Goal: Task Accomplishment & Management: Manage account settings

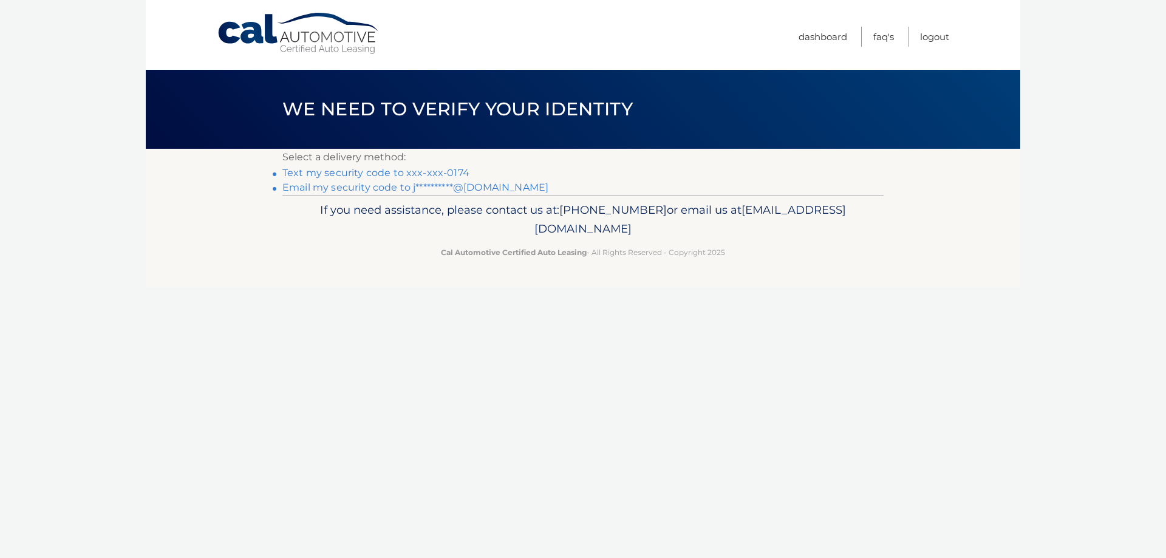
click at [395, 171] on link "Text my security code to xxx-xxx-0174" at bounding box center [375, 173] width 187 height 12
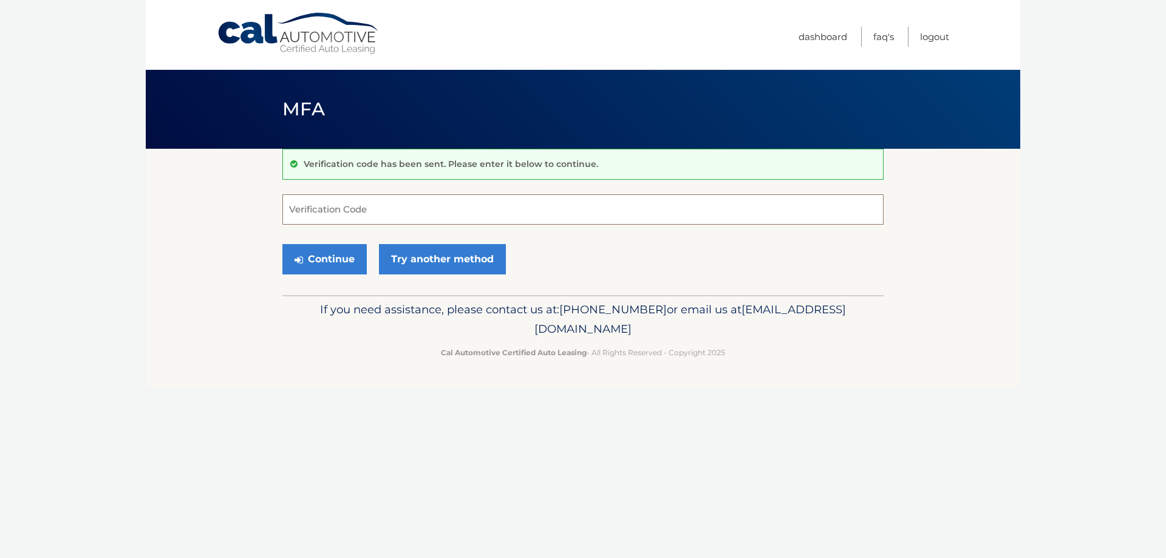
click at [337, 216] on input "Verification Code" at bounding box center [582, 209] width 601 height 30
type input "309283"
click at [315, 265] on button "Continue" at bounding box center [324, 259] width 84 height 30
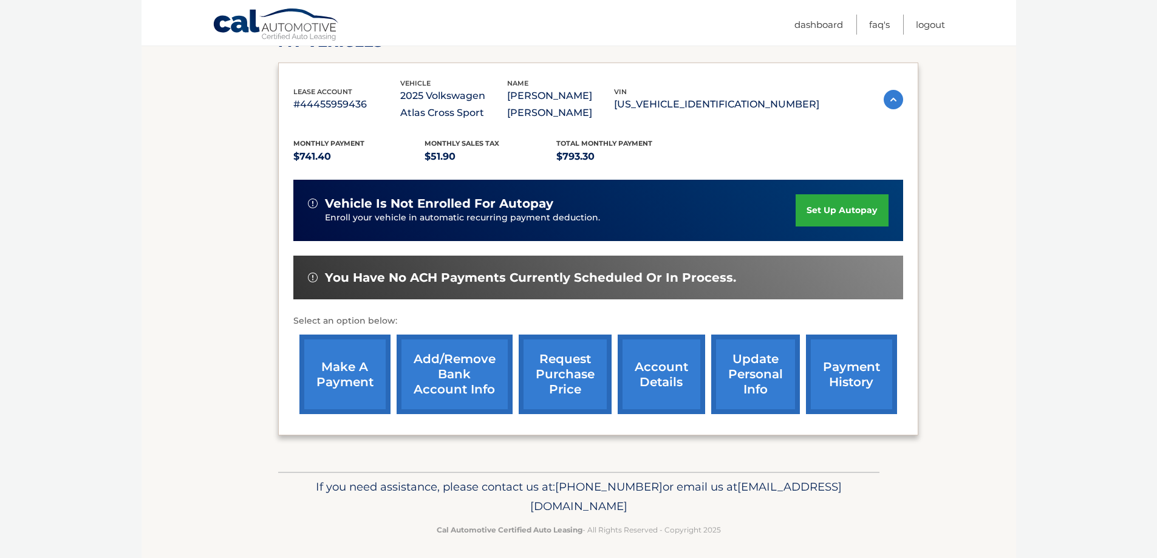
scroll to position [195, 0]
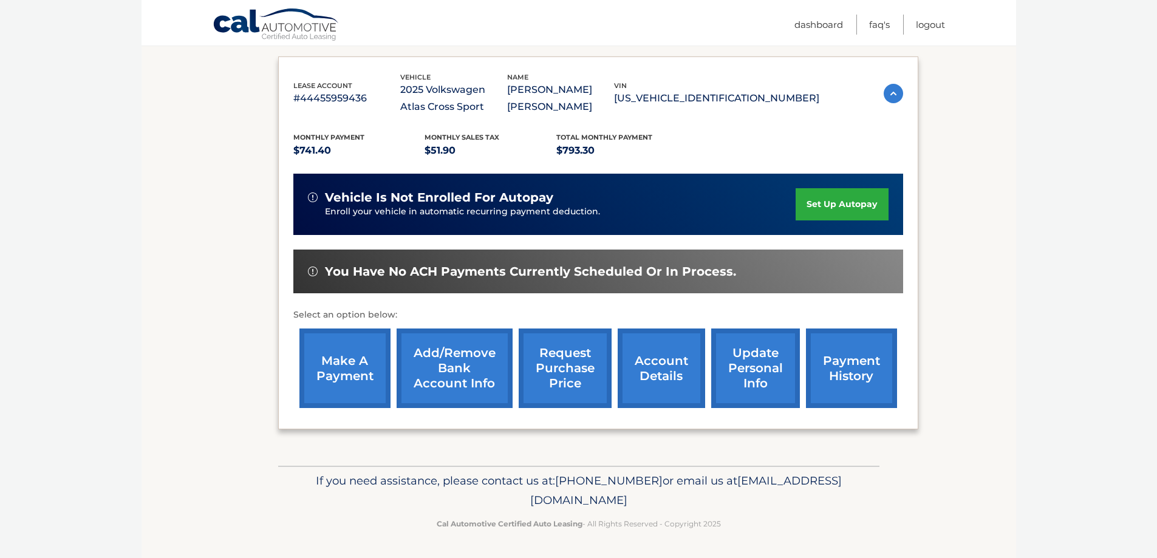
click at [461, 378] on link "Add/Remove bank account info" at bounding box center [455, 369] width 116 height 80
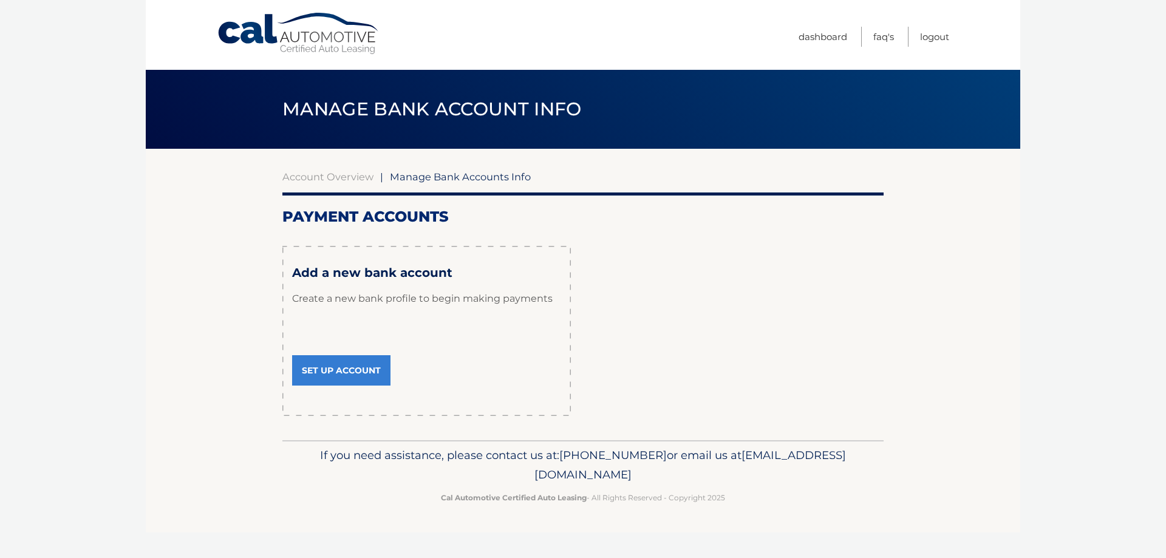
click at [343, 374] on link "Set Up Account" at bounding box center [341, 370] width 98 height 30
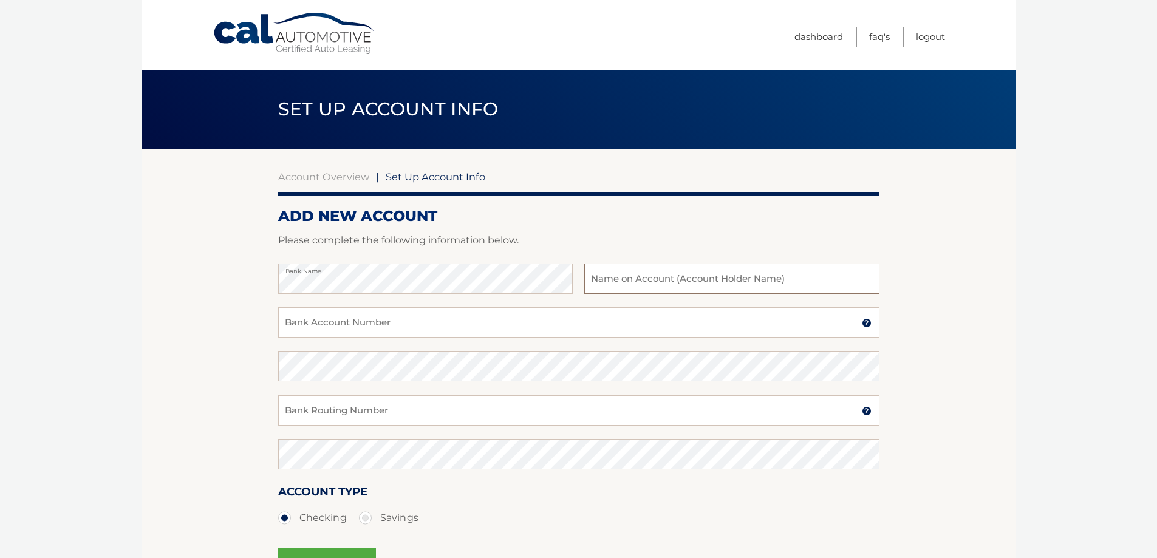
click at [642, 282] on input "text" at bounding box center [731, 279] width 295 height 30
type input "[PERSON_NAME]"
click at [532, 326] on input "Bank Account Number" at bounding box center [578, 322] width 601 height 30
type input "411039789688"
click at [327, 414] on input "Bank Routing Number" at bounding box center [578, 410] width 601 height 30
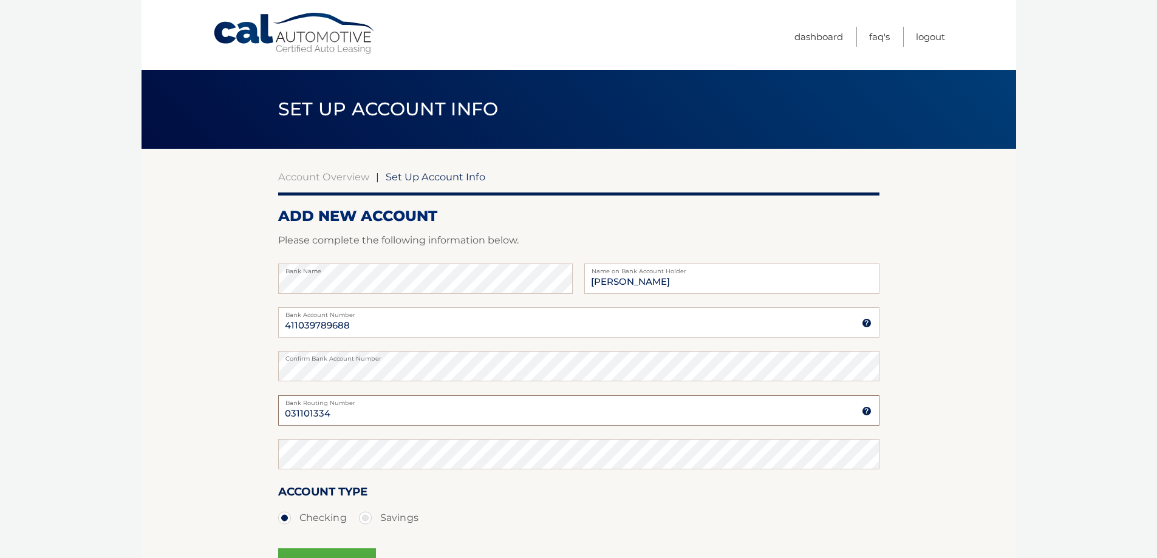
type input "031101334"
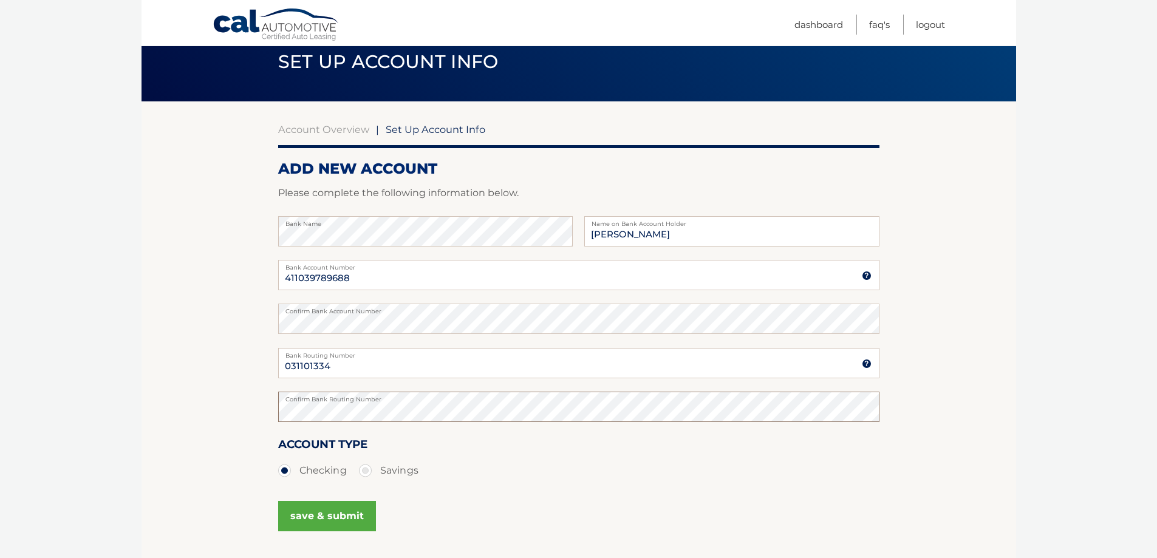
scroll to position [121, 0]
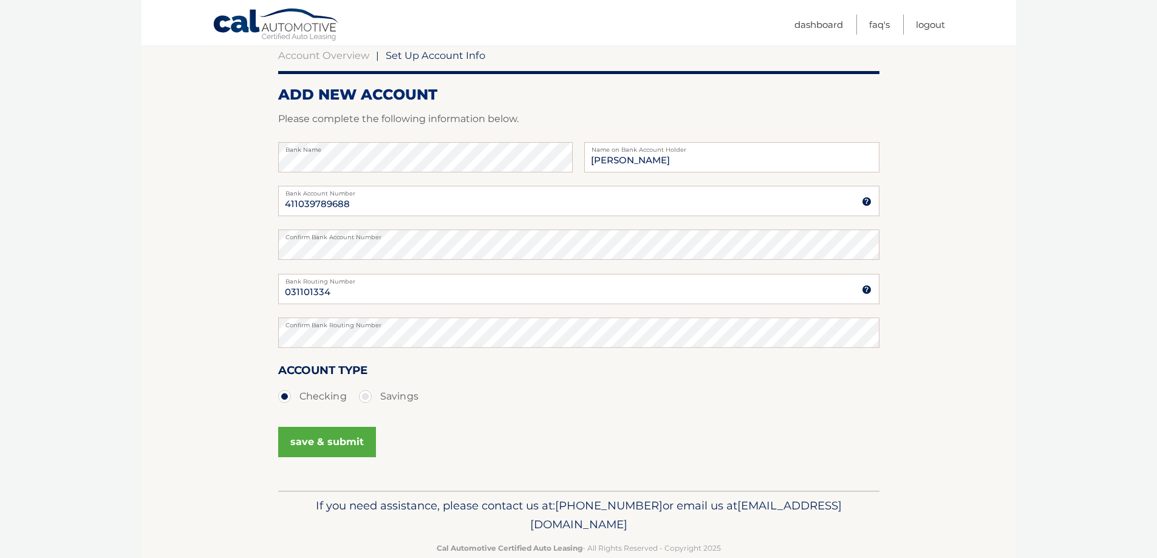
click at [345, 439] on button "save & submit" at bounding box center [327, 442] width 98 height 30
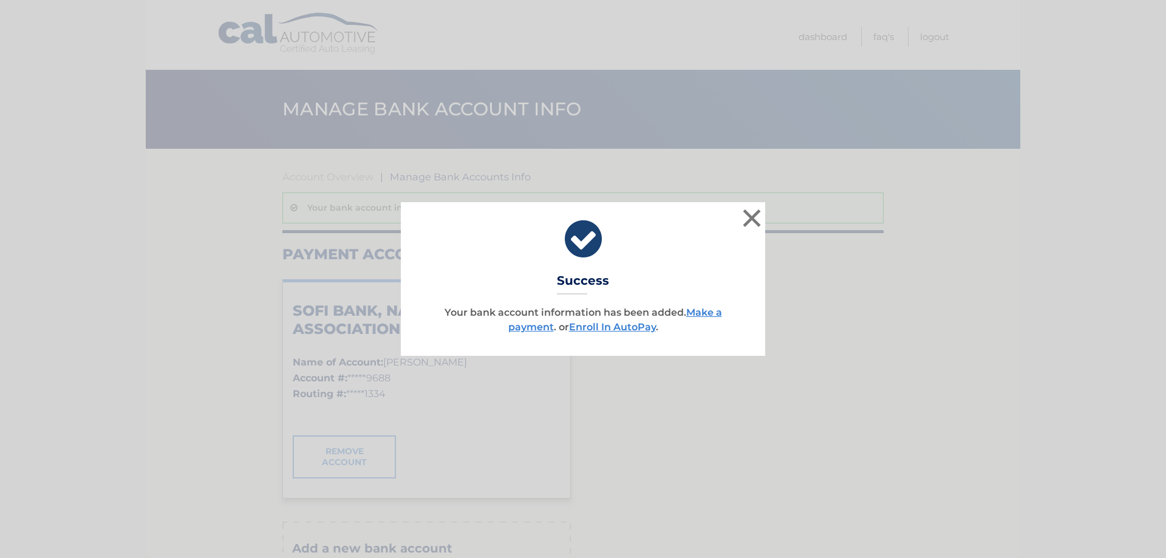
click at [612, 434] on div "× Success Your bank account information has been added. Make a payment . or Enr…" at bounding box center [583, 279] width 1166 height 558
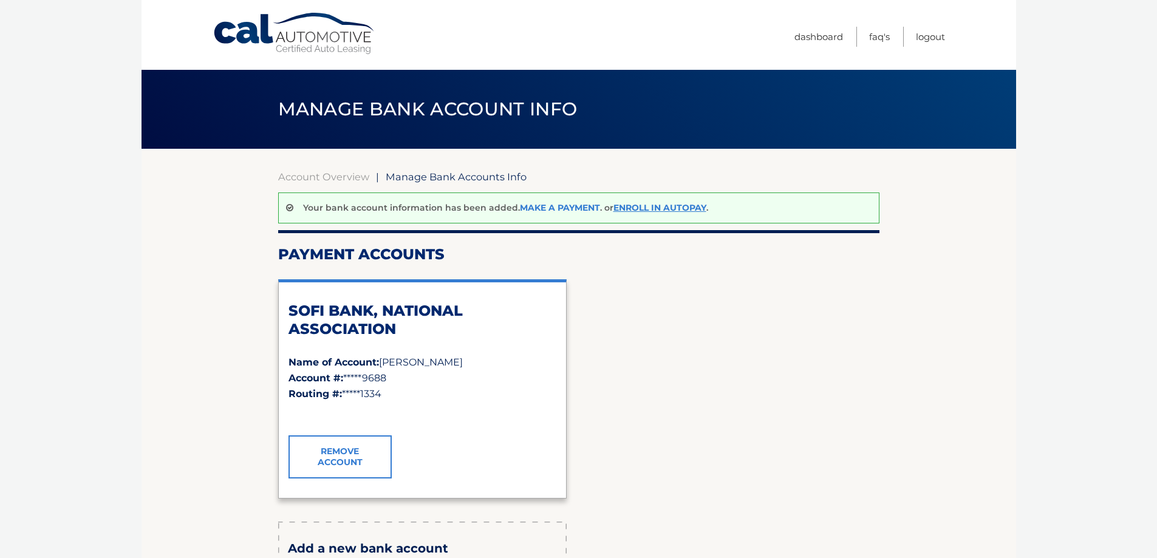
click at [579, 208] on link "Make a payment" at bounding box center [560, 207] width 80 height 11
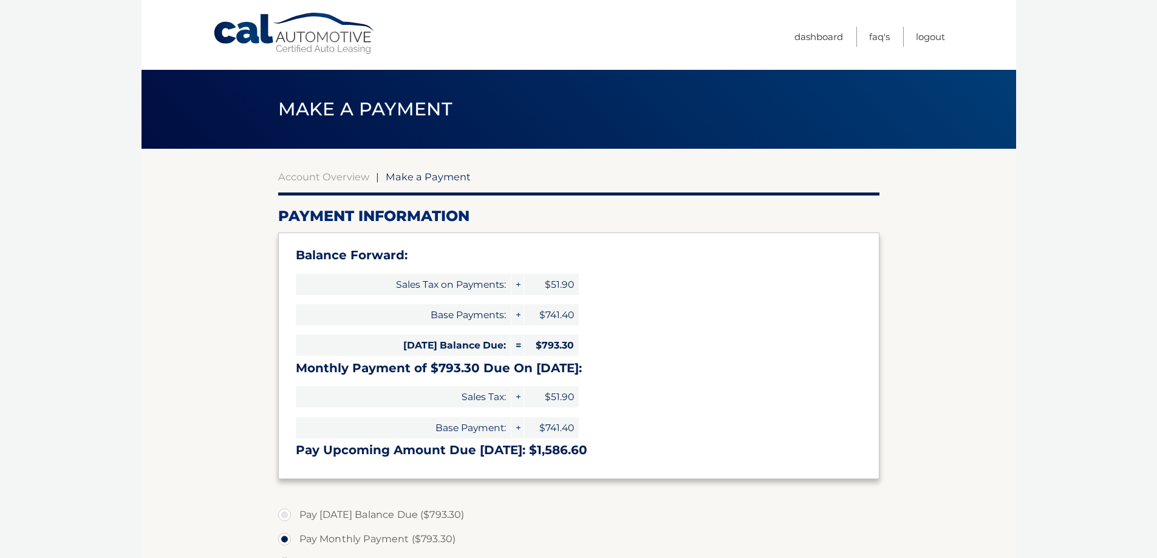
select select "ZjJlZjEzZWQtYzg5OS00MTg2LWI0ZTctYWRmYWIwZjgwMGZm"
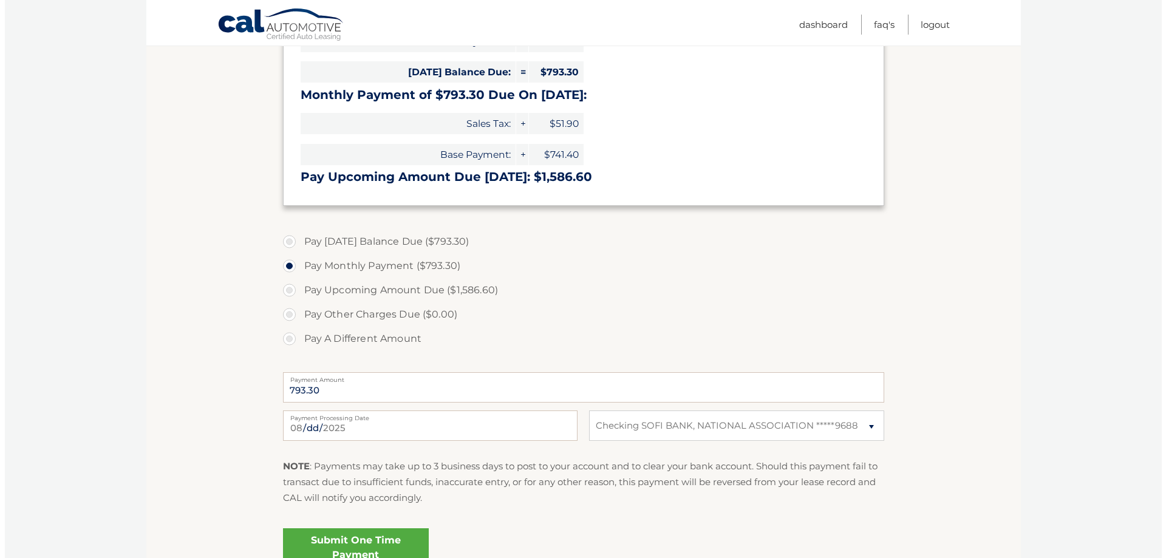
scroll to position [304, 0]
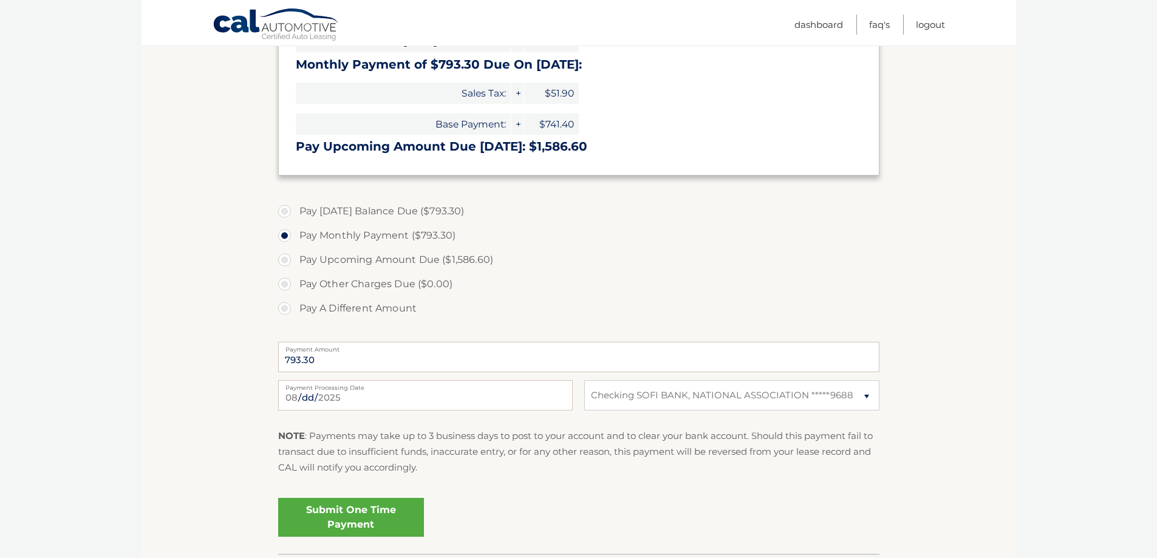
click at [352, 517] on link "Submit One Time Payment" at bounding box center [351, 517] width 146 height 39
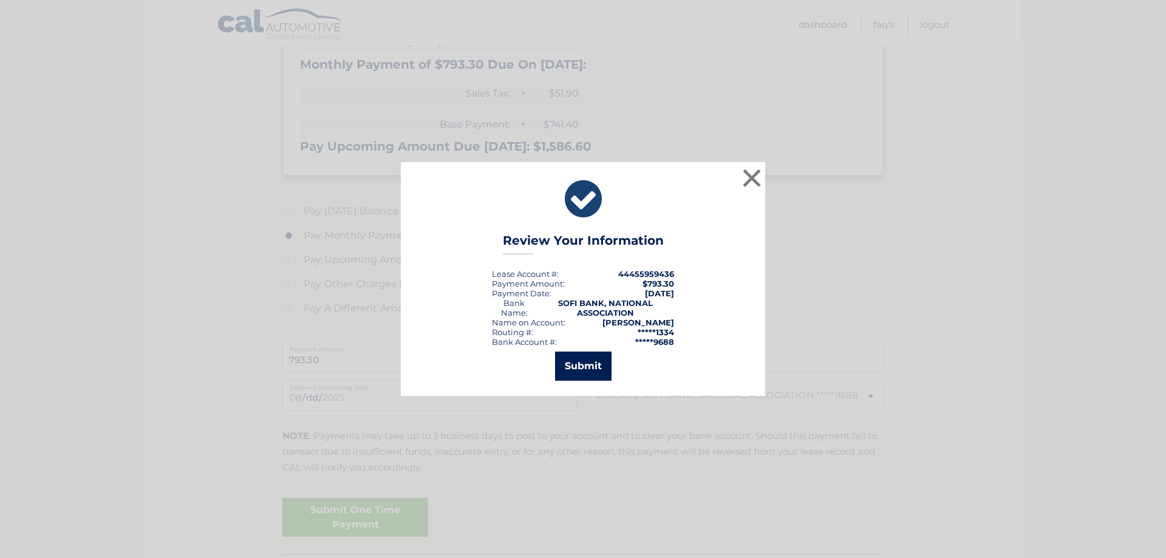
click at [586, 362] on button "Submit" at bounding box center [583, 366] width 56 height 29
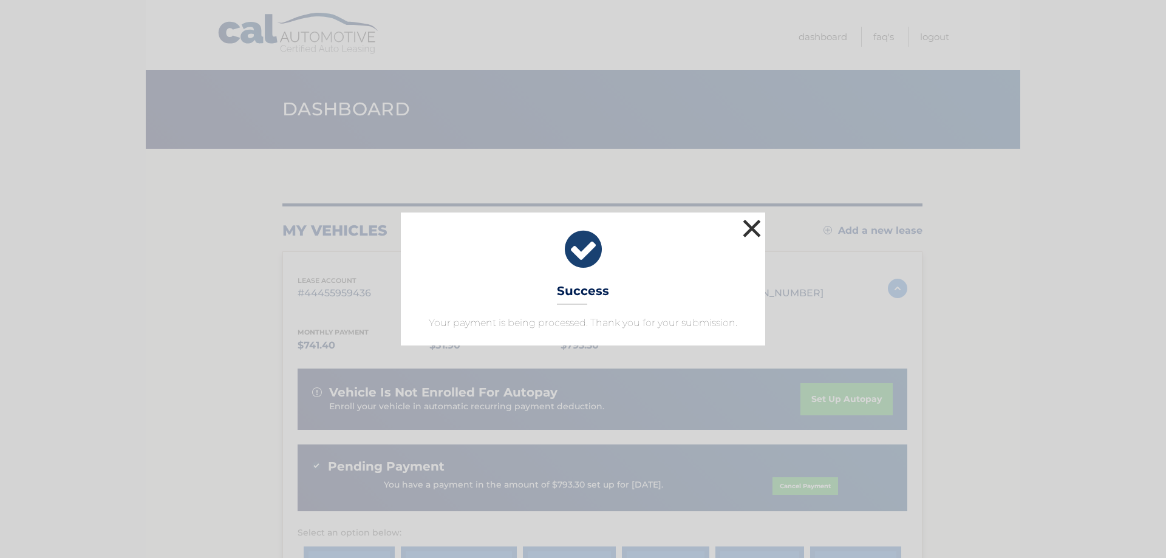
click at [756, 228] on button "×" at bounding box center [752, 228] width 24 height 24
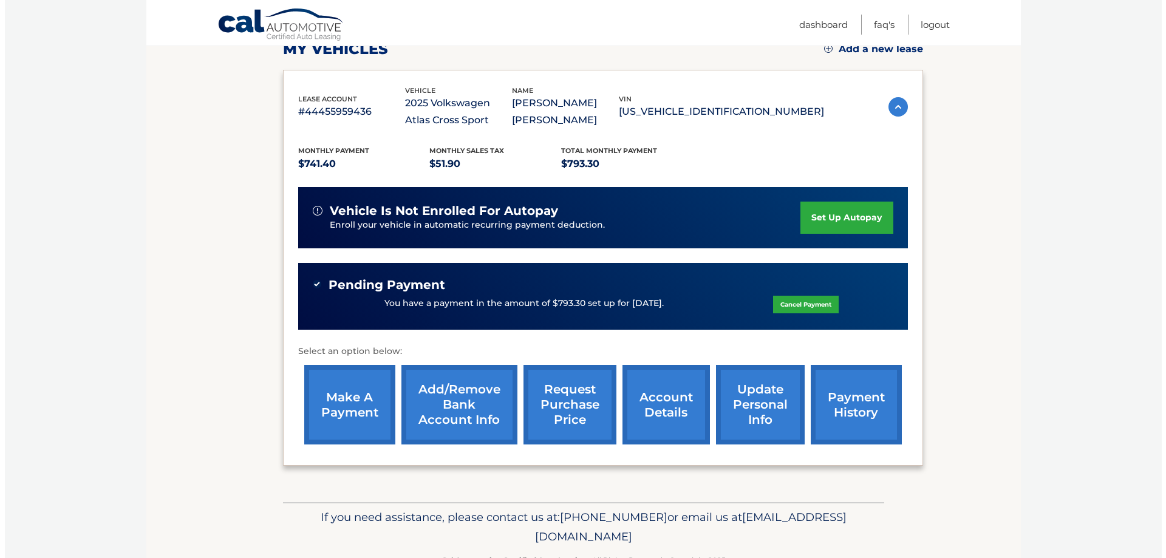
scroll to position [182, 0]
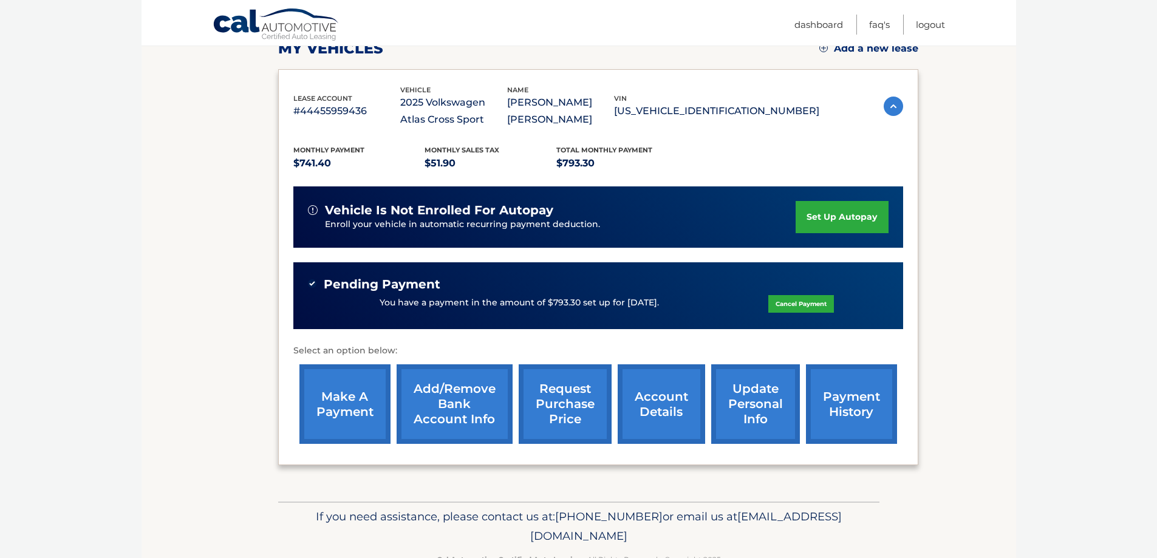
click at [592, 405] on link "request purchase price" at bounding box center [565, 404] width 93 height 80
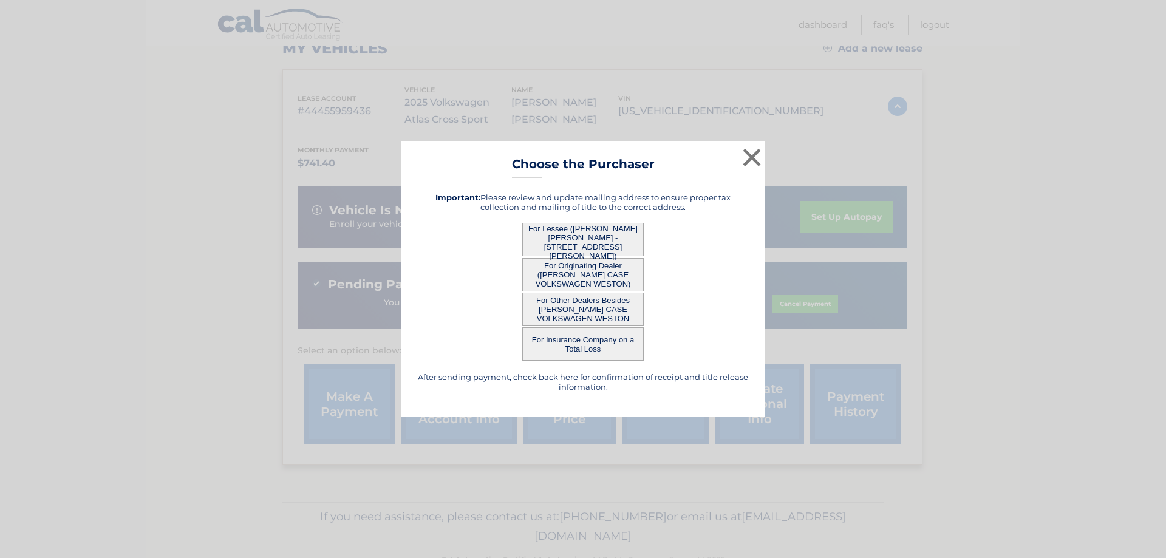
click at [576, 242] on button "For Lessee ([PERSON_NAME] [PERSON_NAME] - [STREET_ADDRESS][PERSON_NAME])" at bounding box center [582, 239] width 121 height 33
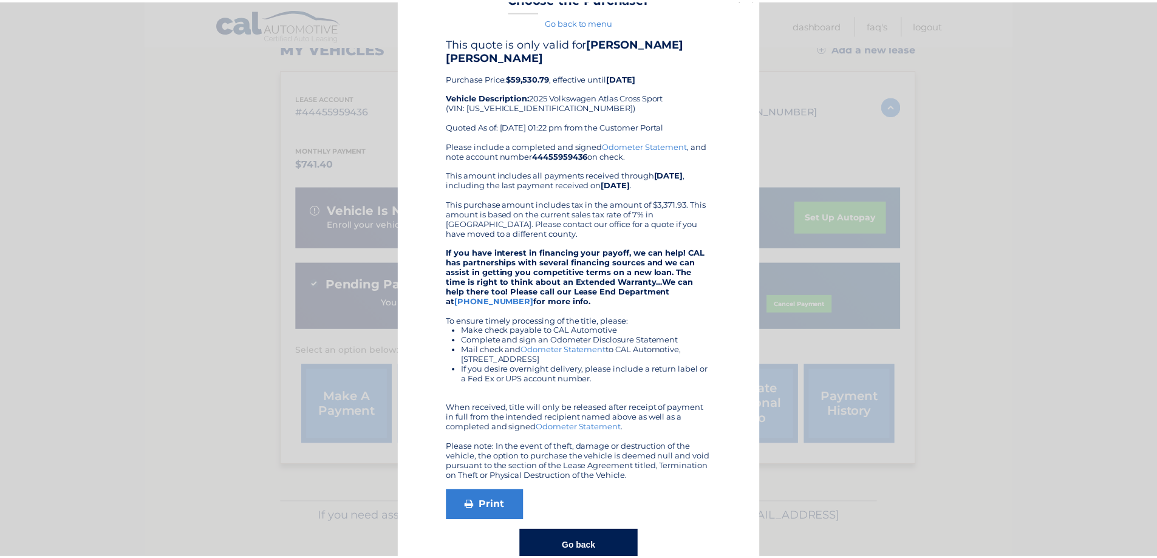
scroll to position [0, 0]
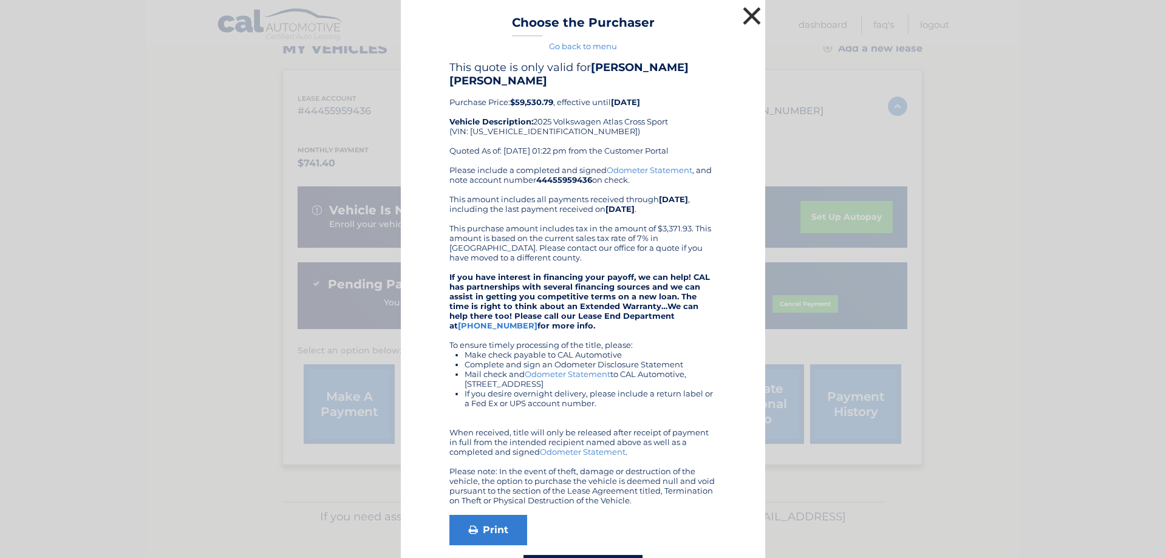
click at [747, 16] on button "×" at bounding box center [752, 16] width 24 height 24
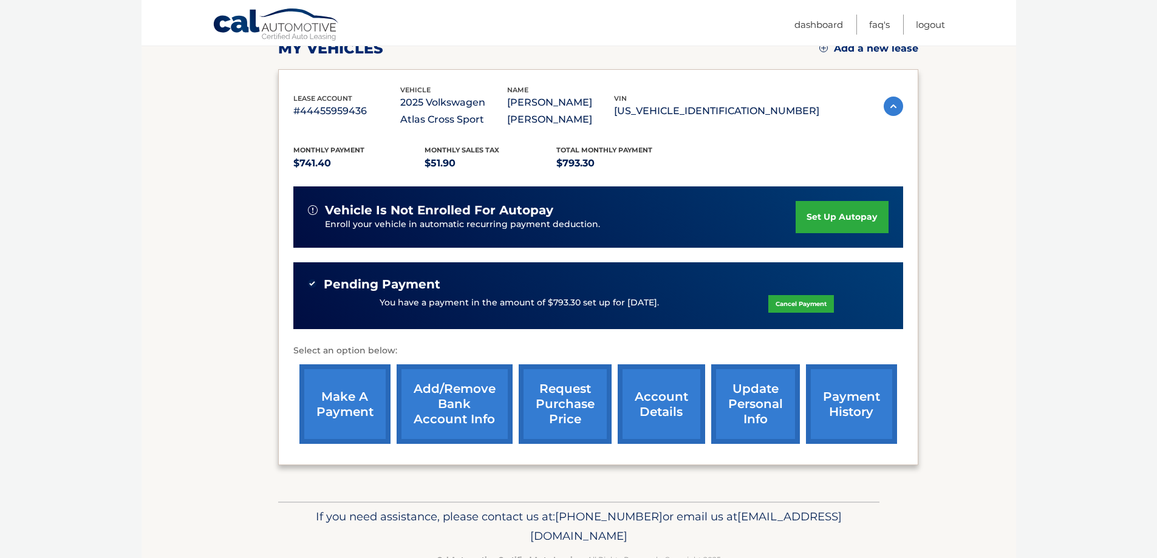
click at [662, 409] on link "account details" at bounding box center [661, 404] width 87 height 80
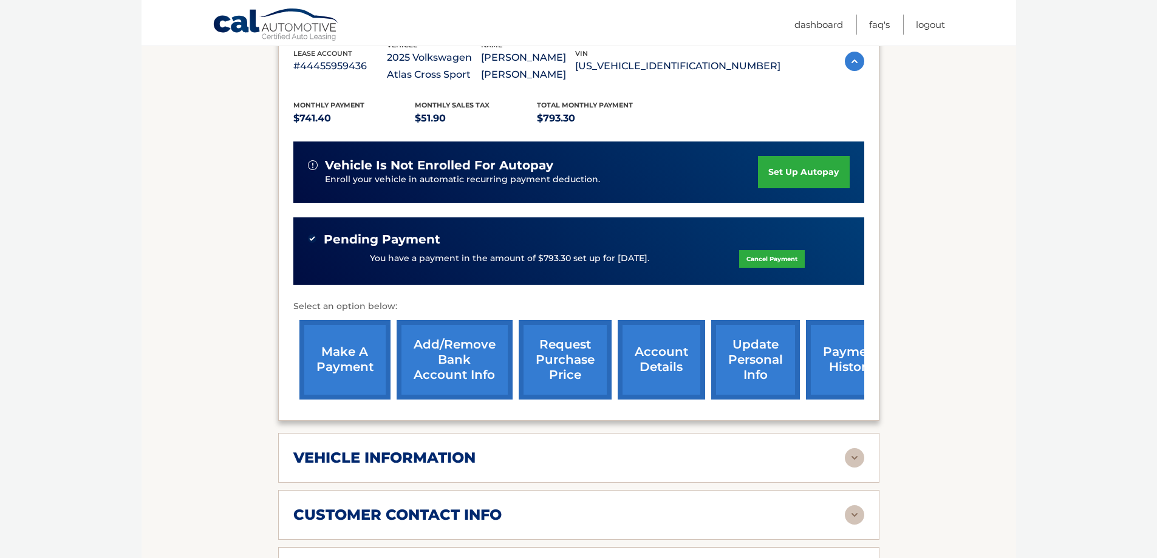
scroll to position [486, 0]
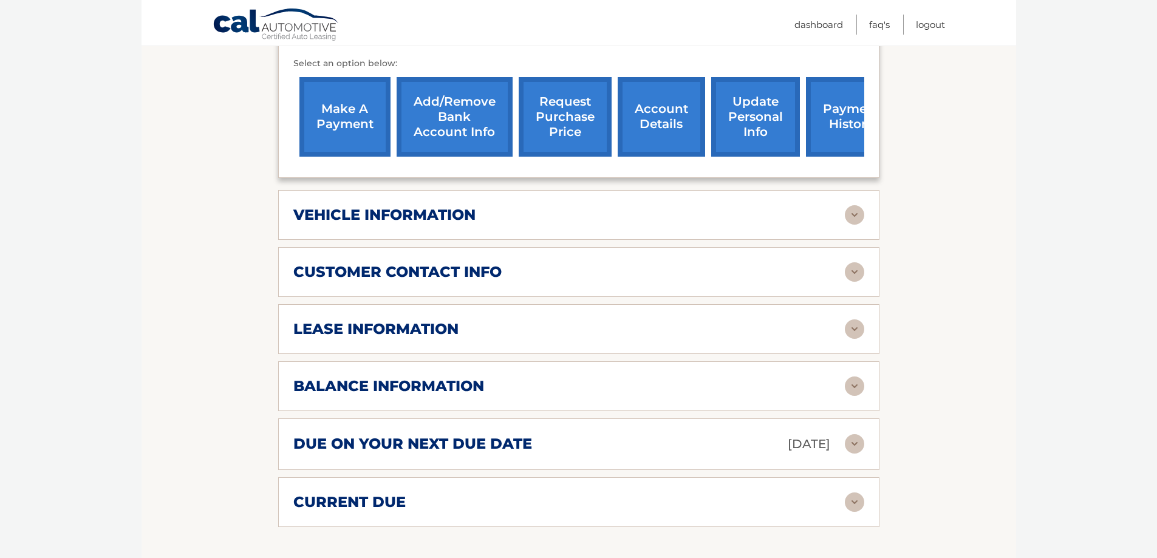
click at [861, 219] on img at bounding box center [854, 214] width 19 height 19
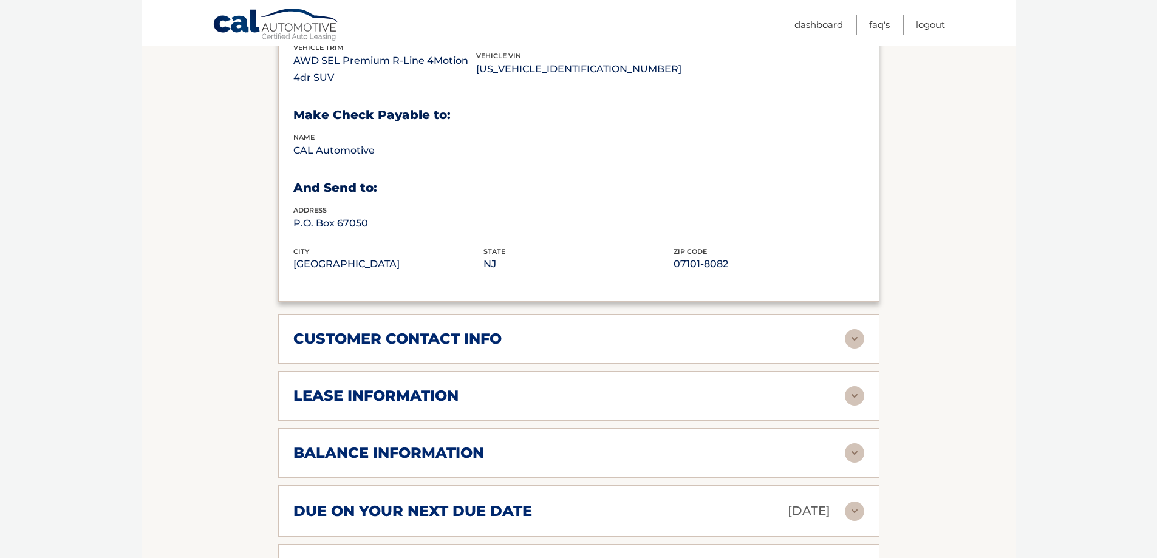
scroll to position [729, 0]
click at [847, 341] on img at bounding box center [854, 338] width 19 height 19
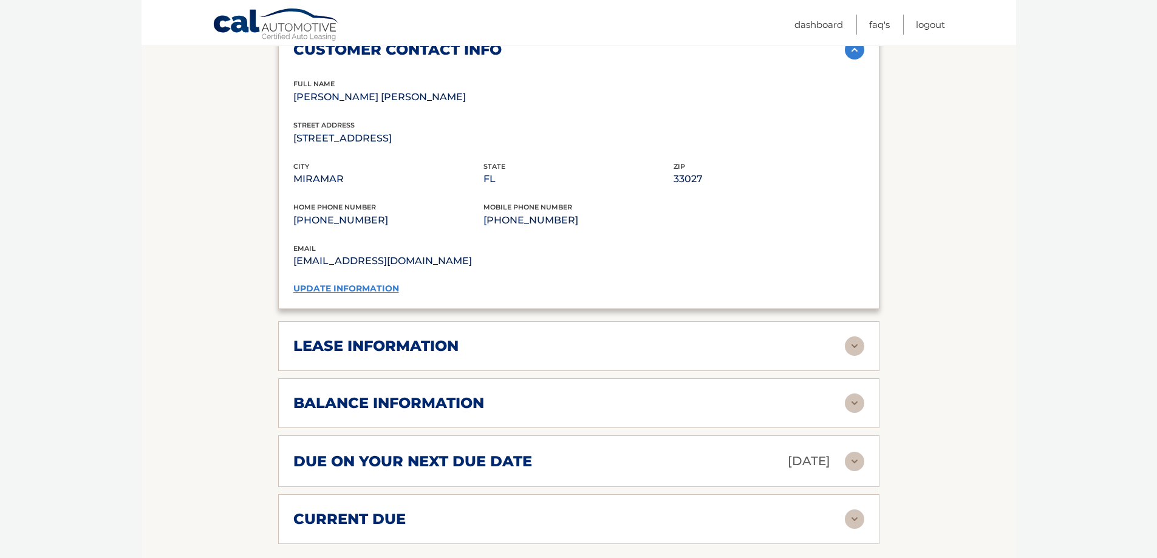
scroll to position [1033, 0]
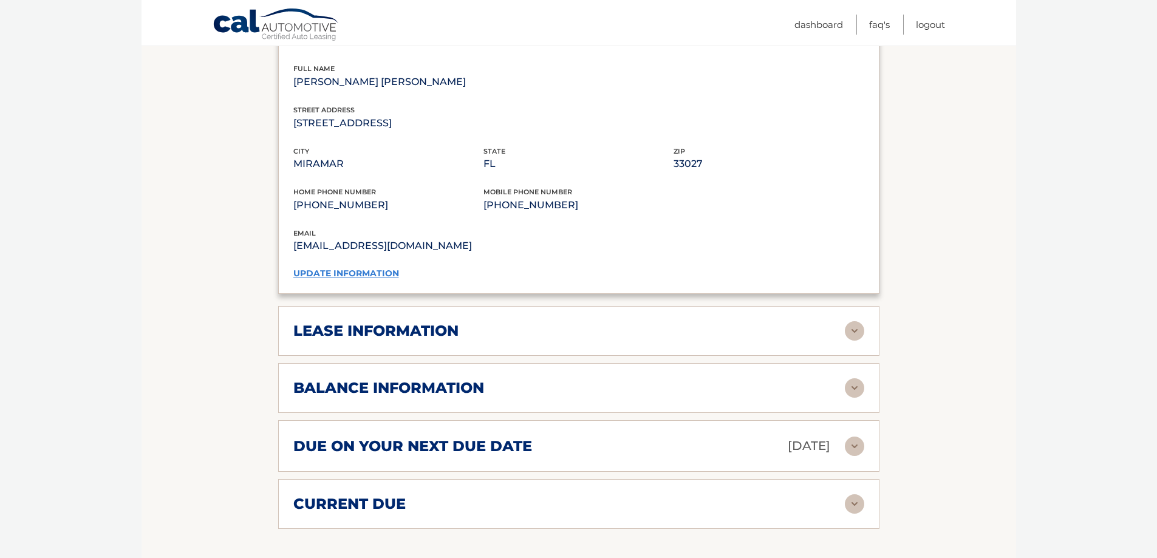
click at [857, 335] on img at bounding box center [854, 330] width 19 height 19
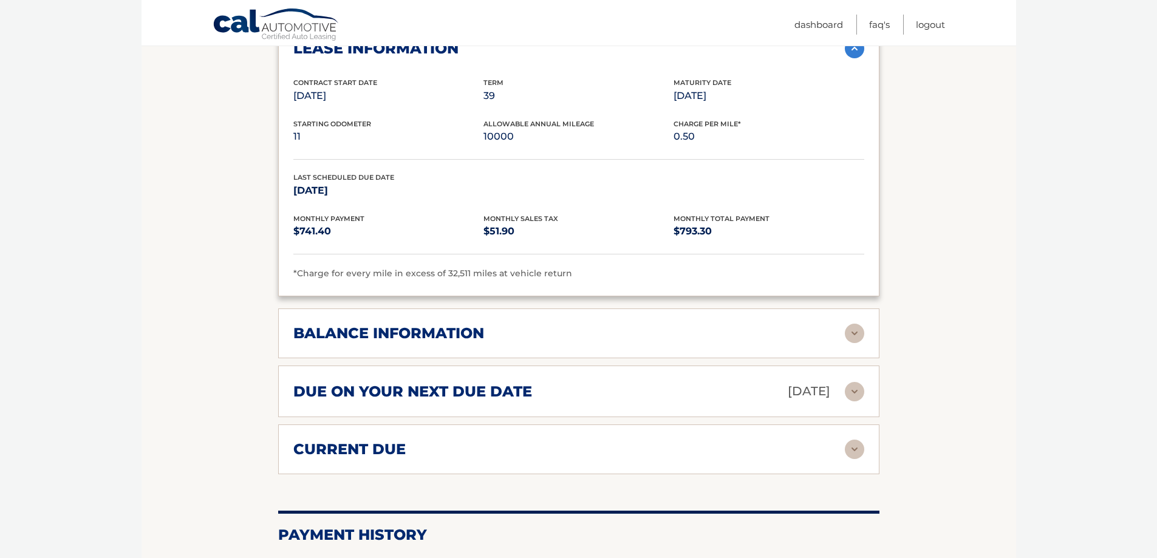
scroll to position [1336, 0]
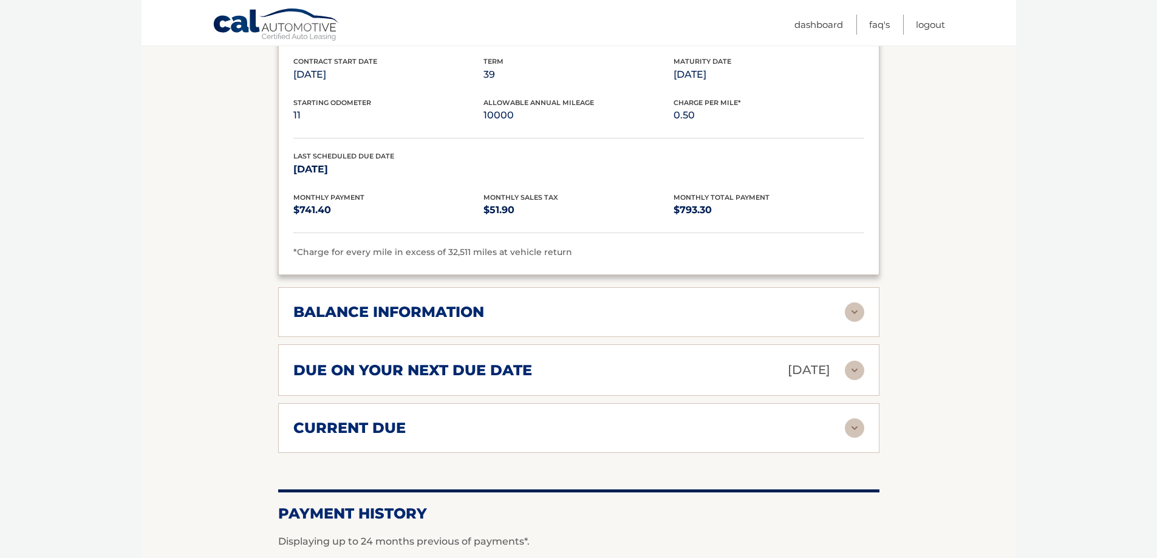
click at [855, 313] on img at bounding box center [854, 311] width 19 height 19
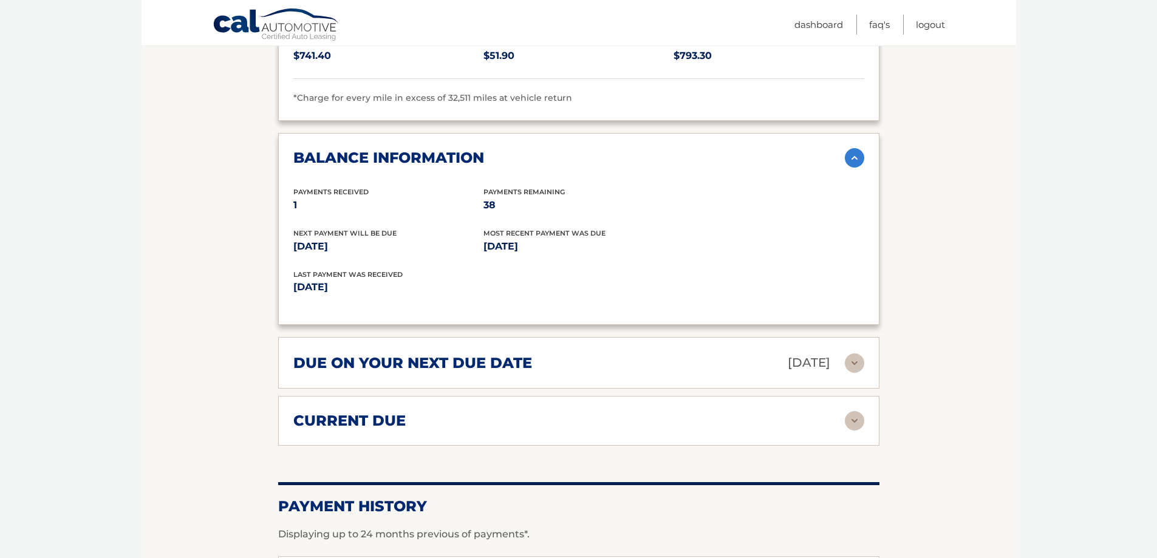
scroll to position [1519, 0]
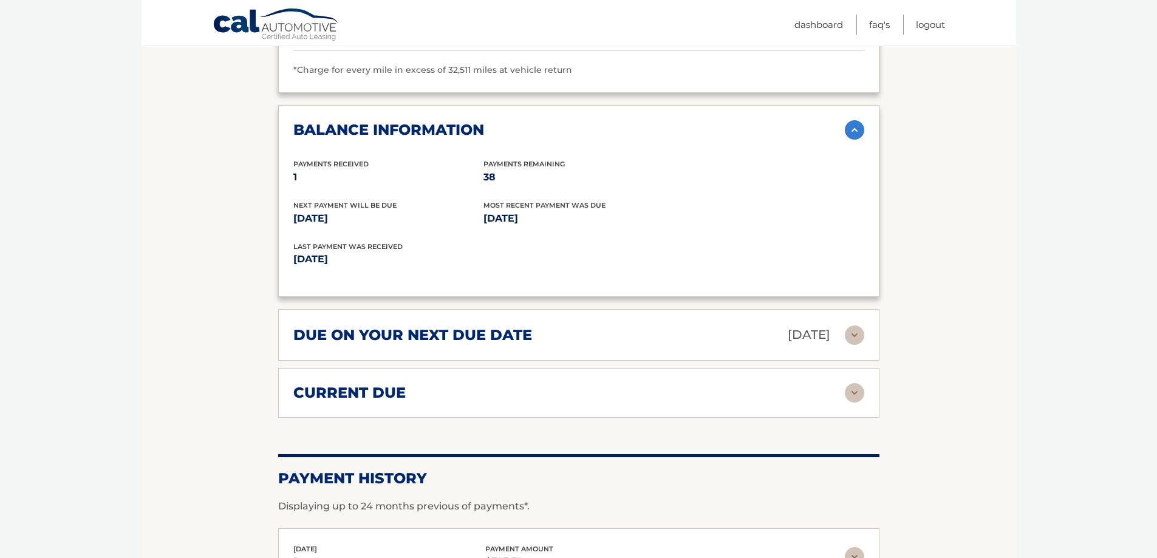
click at [855, 341] on img at bounding box center [854, 335] width 19 height 19
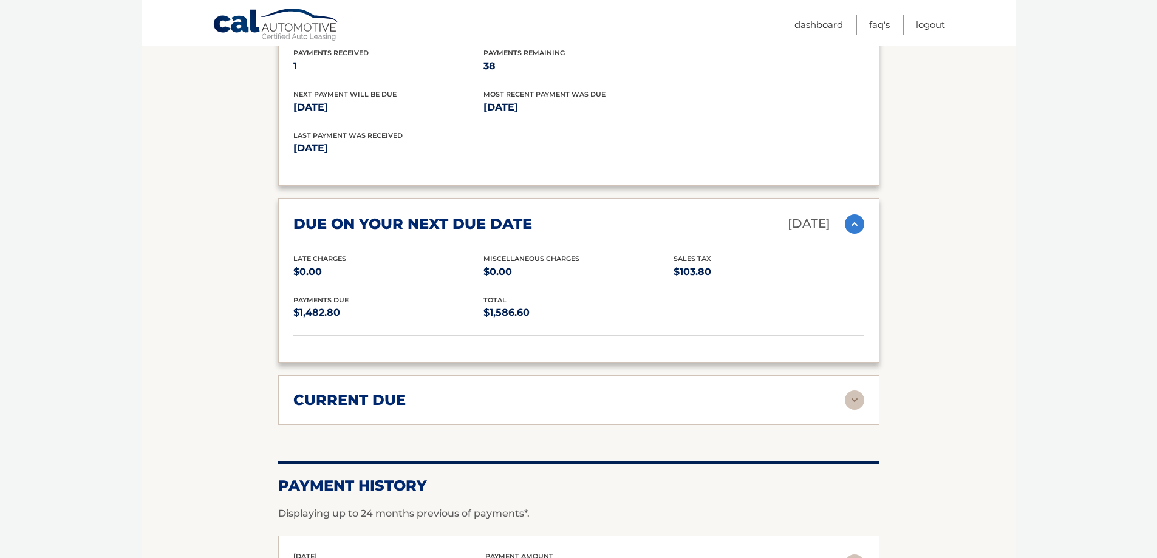
scroll to position [1640, 0]
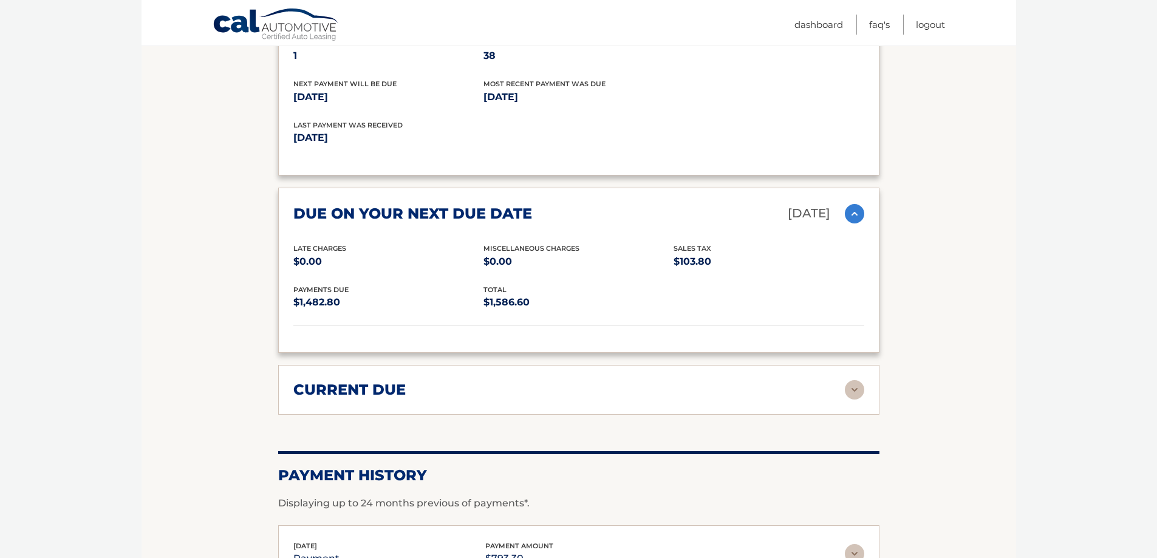
click at [859, 388] on img at bounding box center [854, 389] width 19 height 19
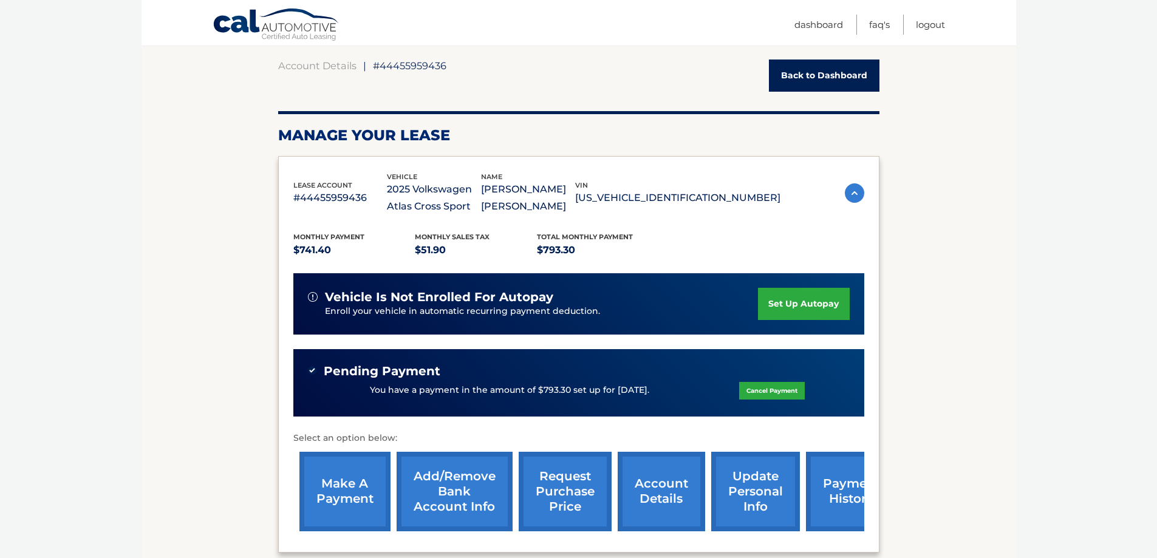
scroll to position [243, 0]
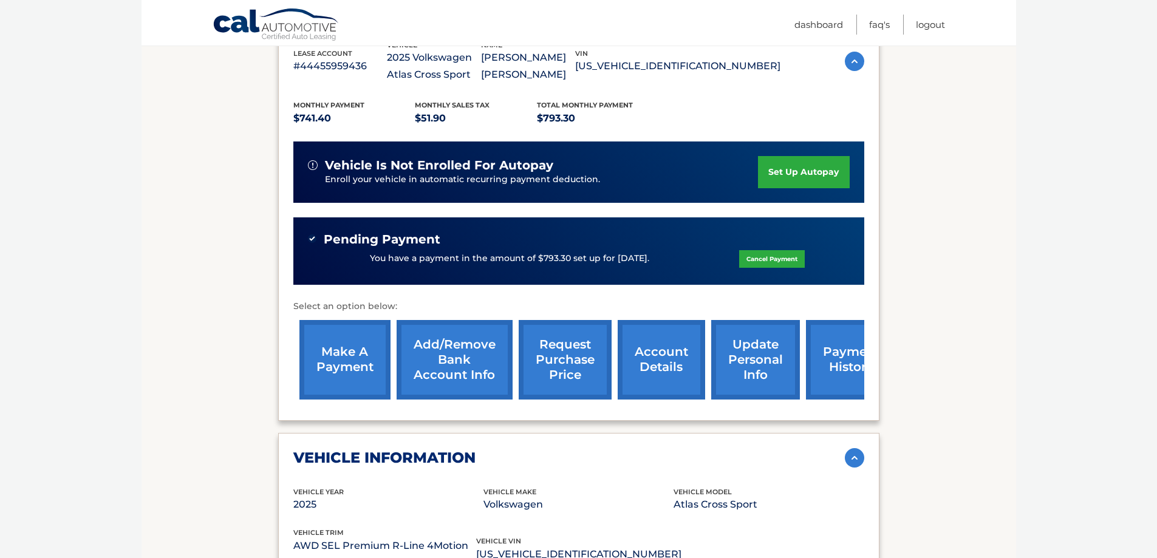
click at [771, 357] on link "update personal info" at bounding box center [755, 360] width 89 height 80
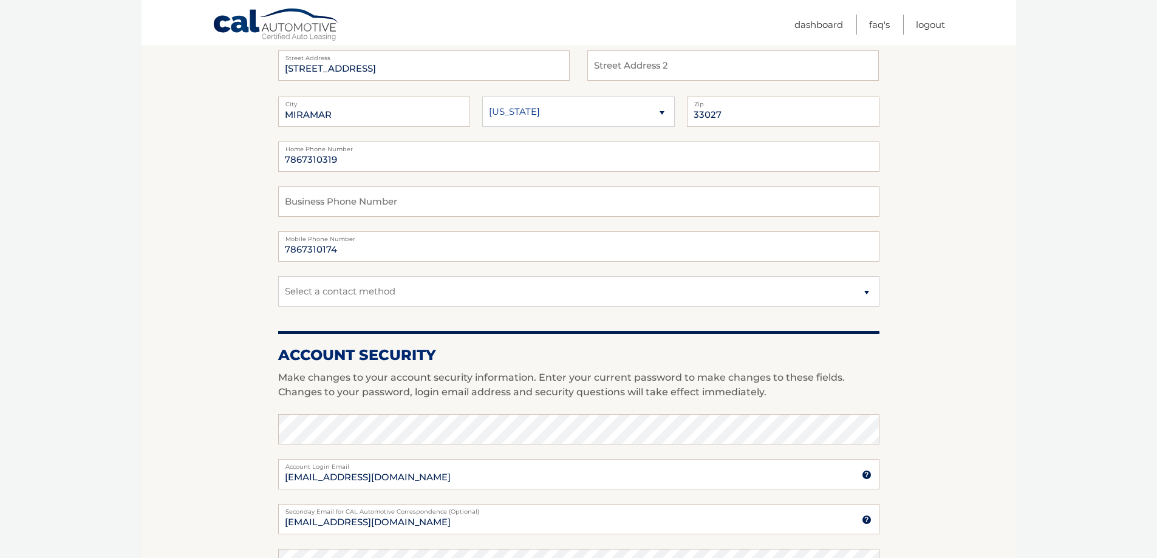
scroll to position [425, 0]
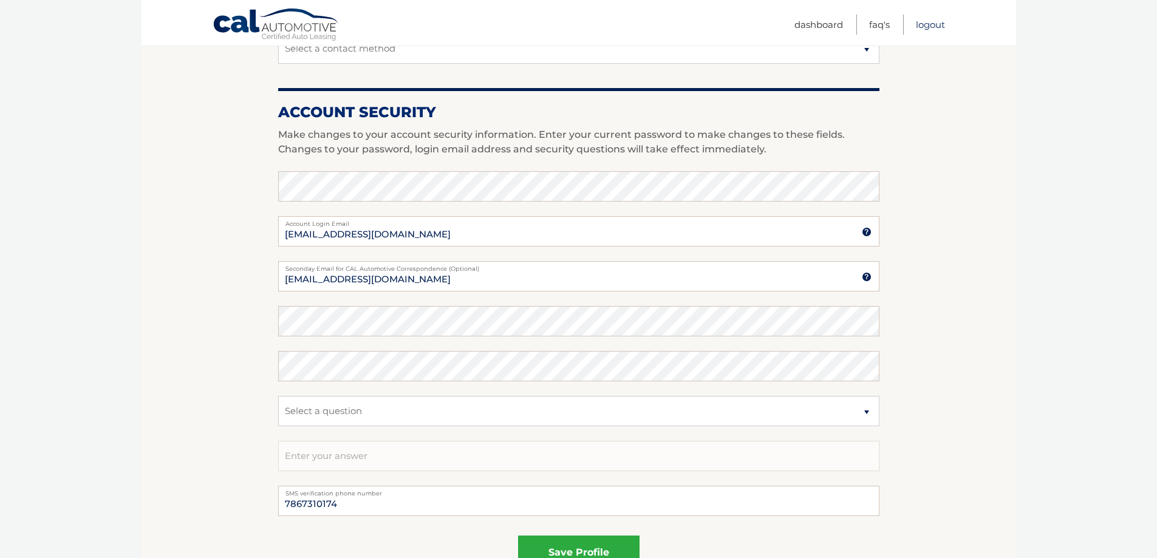
click at [932, 26] on link "Logout" at bounding box center [930, 25] width 29 height 20
